Goal: Task Accomplishment & Management: Manage account settings

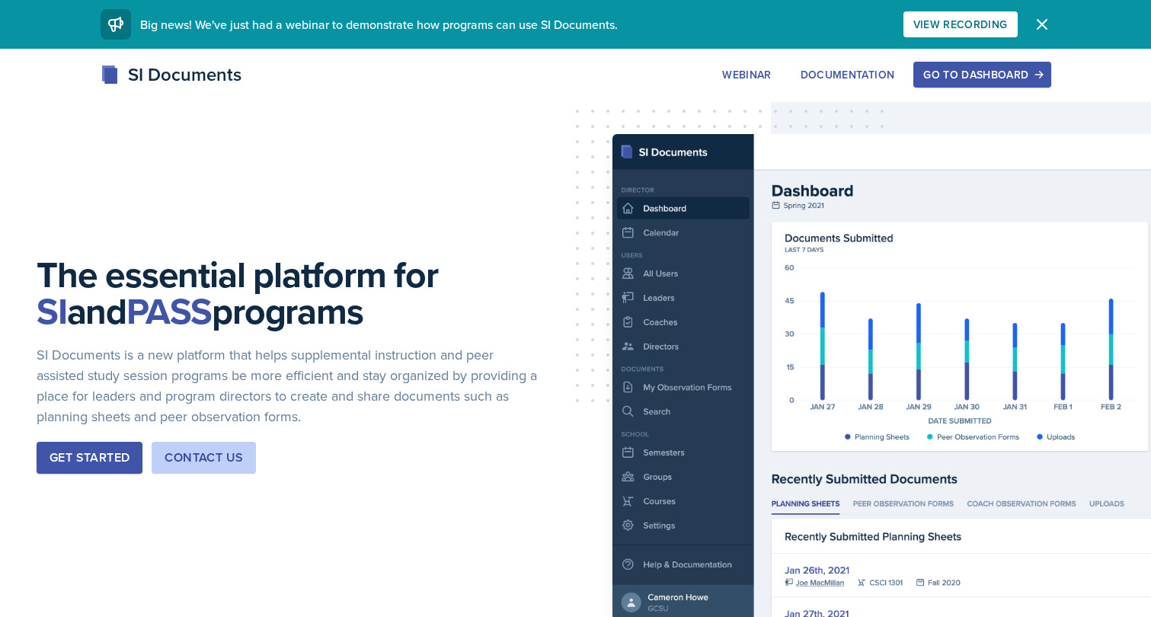
click at [981, 74] on div "Go to Dashboard" at bounding box center [981, 75] width 117 height 12
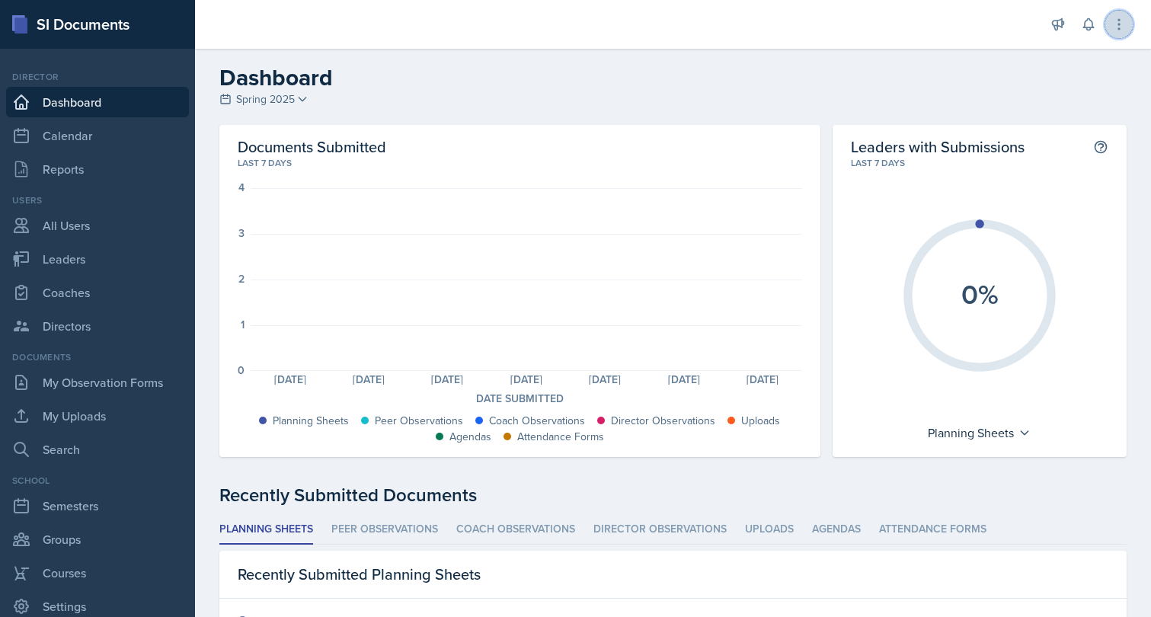
click at [1123, 30] on icon at bounding box center [1118, 24] width 15 height 15
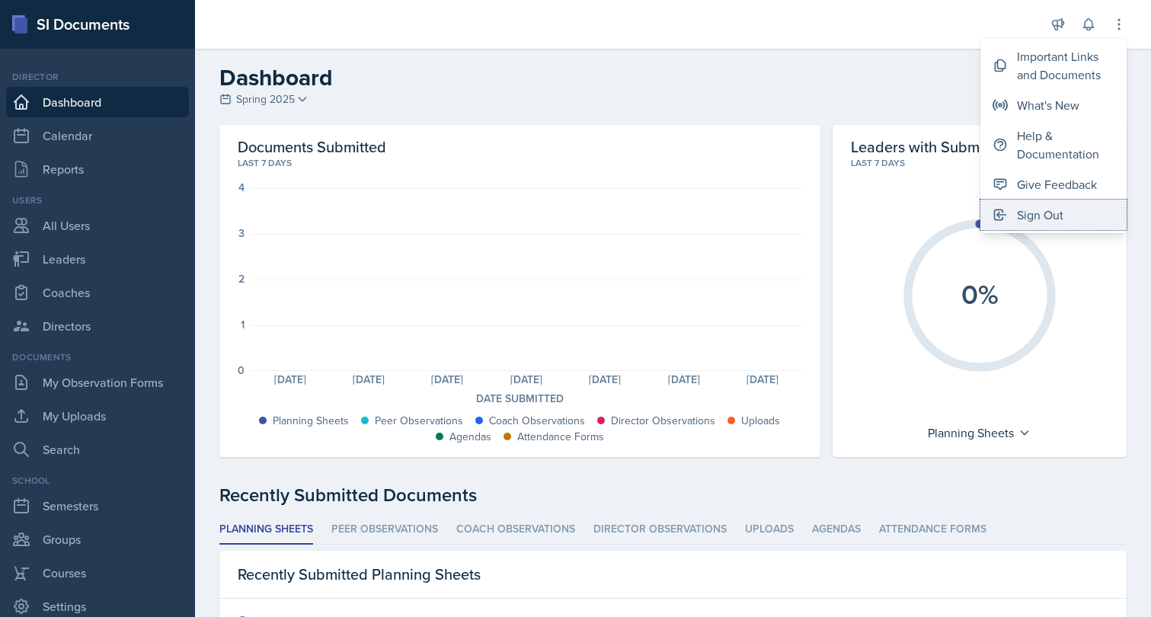
click at [1041, 225] on button "Sign Out" at bounding box center [1053, 215] width 146 height 30
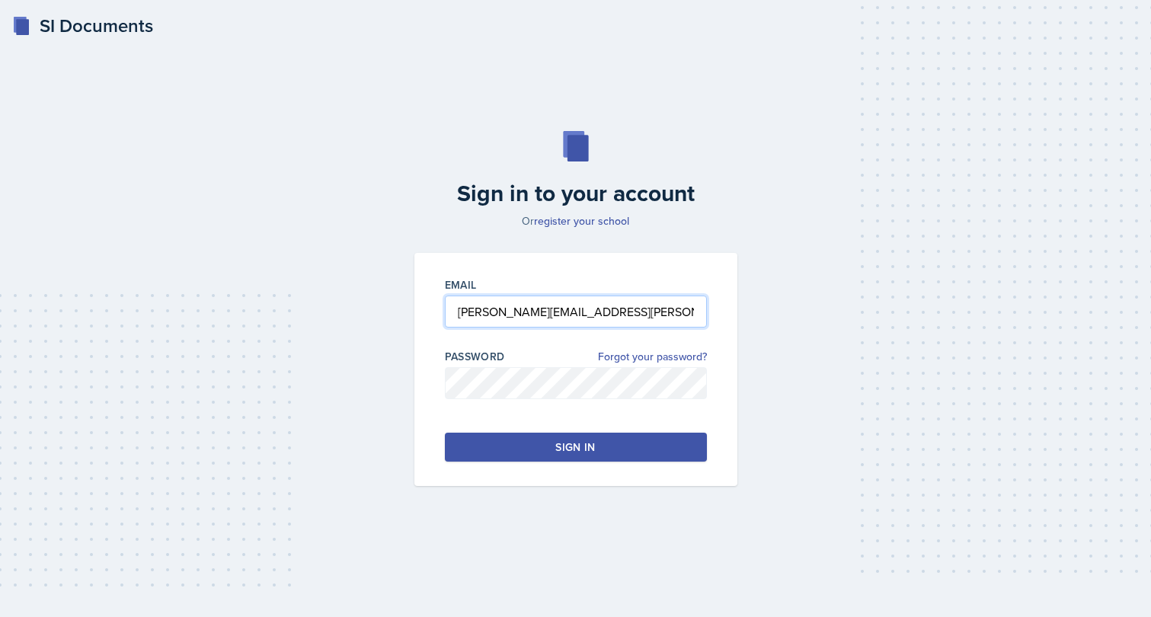
click at [535, 311] on input "brian.minter+gcsu@mintechsoftware.com" at bounding box center [576, 311] width 262 height 32
type input "brian.minter+ksu@mintechsoftware.com"
click at [531, 455] on button "Sign in" at bounding box center [576, 447] width 262 height 29
